Goal: Complete application form

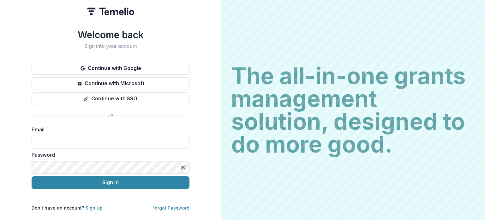
click at [360, 89] on h2 "The all-in-one grants management solution, designed to do more good." at bounding box center [353, 109] width 244 height 91
click at [102, 136] on input at bounding box center [111, 142] width 158 height 13
paste input "**********"
type input "**********"
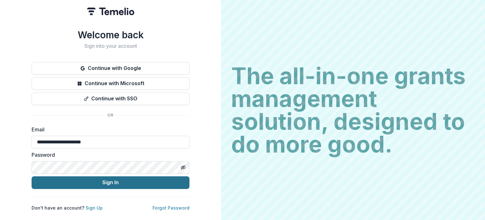
click at [170, 180] on button "Sign In" at bounding box center [111, 182] width 158 height 13
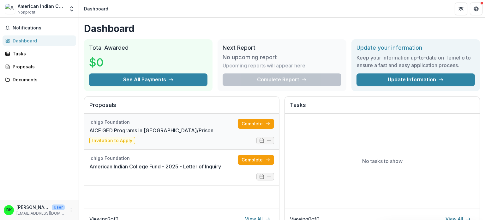
click at [188, 128] on link "AICF GED Programs in [GEOGRAPHIC_DATA]/Prison" at bounding box center [151, 130] width 124 height 8
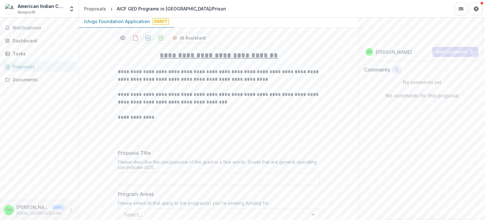
scroll to position [62, 0]
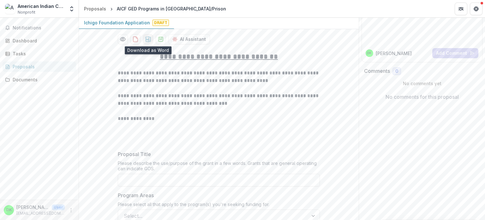
click at [143, 39] on button "download-proposal" at bounding box center [148, 39] width 10 height 10
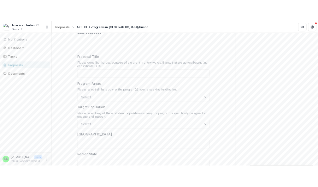
scroll to position [162, 0]
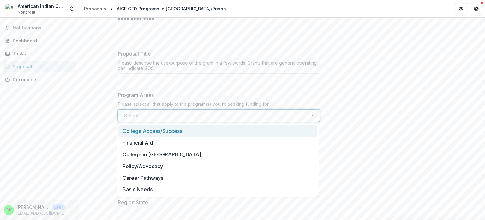
click at [231, 117] on div at bounding box center [213, 115] width 179 height 9
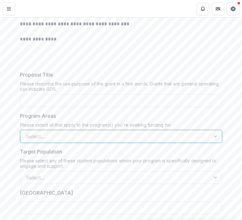
scroll to position [183, 0]
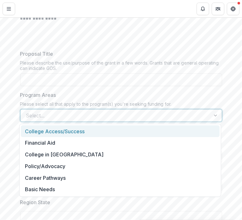
click at [169, 114] on div at bounding box center [115, 115] width 179 height 9
click at [214, 111] on div at bounding box center [216, 115] width 11 height 12
click at [211, 115] on div at bounding box center [216, 115] width 11 height 12
click at [196, 115] on div at bounding box center [115, 115] width 179 height 9
click at [211, 116] on div at bounding box center [216, 115] width 11 height 12
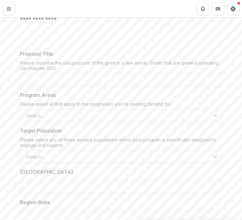
click at [191, 157] on div at bounding box center [115, 156] width 179 height 9
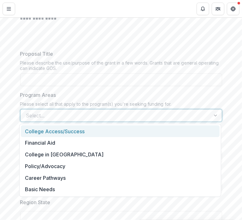
click at [199, 109] on div "Select..." at bounding box center [121, 115] width 202 height 13
click at [196, 115] on div at bounding box center [115, 115] width 179 height 9
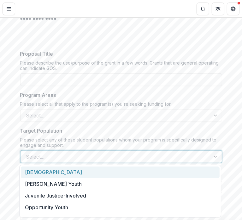
click at [69, 154] on div at bounding box center [115, 156] width 179 height 9
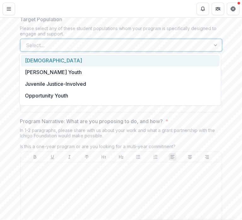
scroll to position [294, 0]
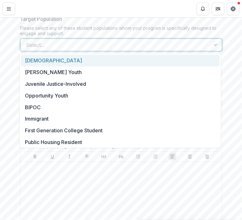
click at [145, 46] on div at bounding box center [115, 44] width 179 height 9
click at [207, 41] on div "Select..." at bounding box center [116, 45] width 190 height 10
click at [153, 44] on div at bounding box center [115, 44] width 179 height 9
click at [117, 49] on div "Select..." at bounding box center [121, 45] width 202 height 13
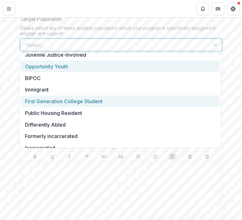
scroll to position [36, 0]
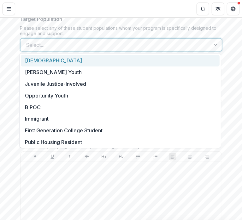
click at [191, 44] on div at bounding box center [115, 44] width 179 height 9
click at [167, 47] on div at bounding box center [115, 44] width 179 height 9
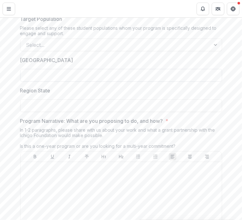
click at [68, 74] on input "[GEOGRAPHIC_DATA]" at bounding box center [121, 75] width 202 height 13
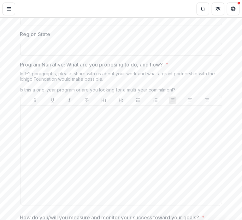
scroll to position [359, 0]
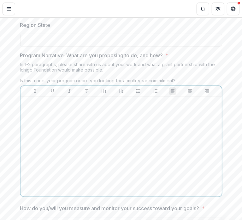
click at [81, 126] on div at bounding box center [121, 146] width 196 height 95
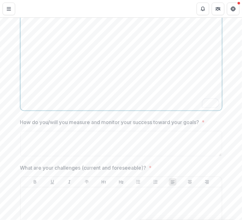
scroll to position [445, 0]
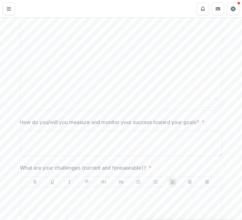
click at [82, 137] on textarea "How do you/will you measure and monitor your success toward your goals? *" at bounding box center [121, 143] width 202 height 25
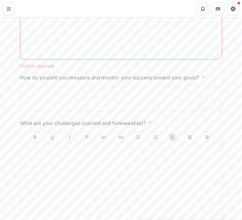
scroll to position [538, 0]
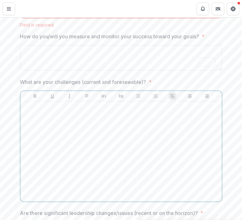
click at [82, 137] on div at bounding box center [121, 151] width 196 height 95
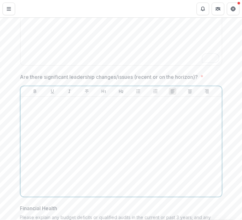
click at [82, 137] on div at bounding box center [121, 146] width 196 height 95
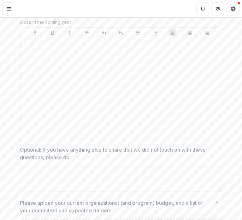
scroll to position [955, 0]
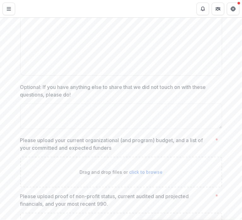
click at [186, 123] on textarea "Optional: If you have anything else to share that we did not touch on with thes…" at bounding box center [121, 115] width 202 height 25
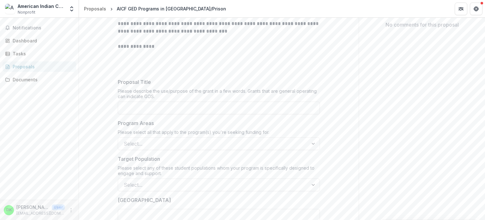
scroll to position [0, 0]
